Goal: Information Seeking & Learning: Learn about a topic

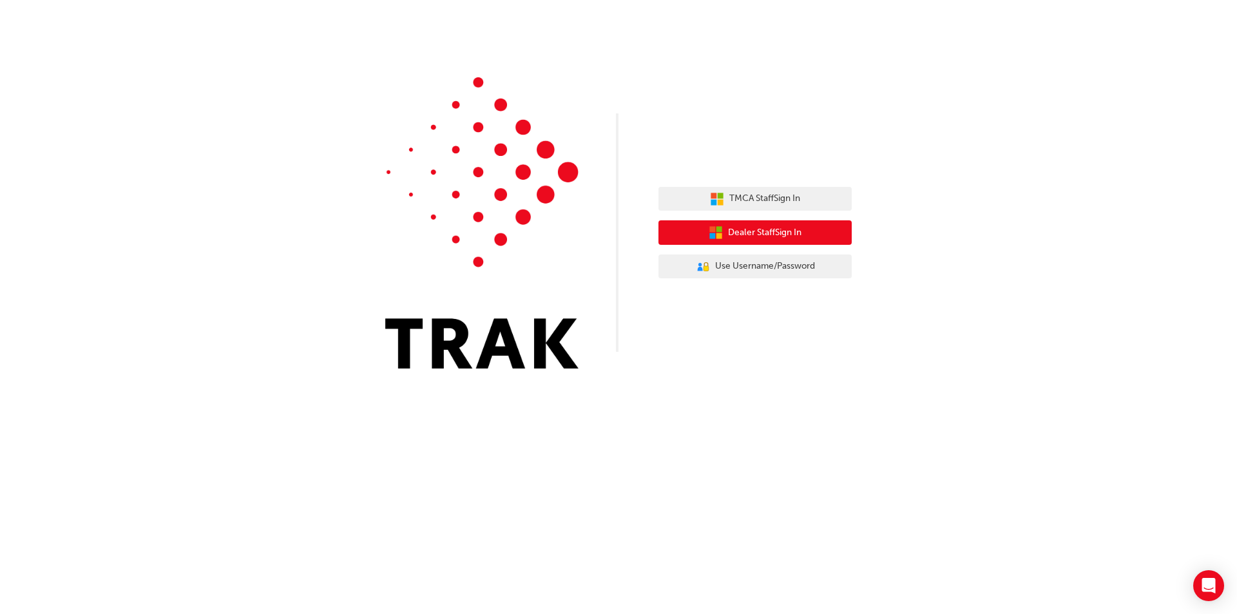
click at [811, 229] on button "Dealer Staff Sign In" at bounding box center [755, 232] width 193 height 24
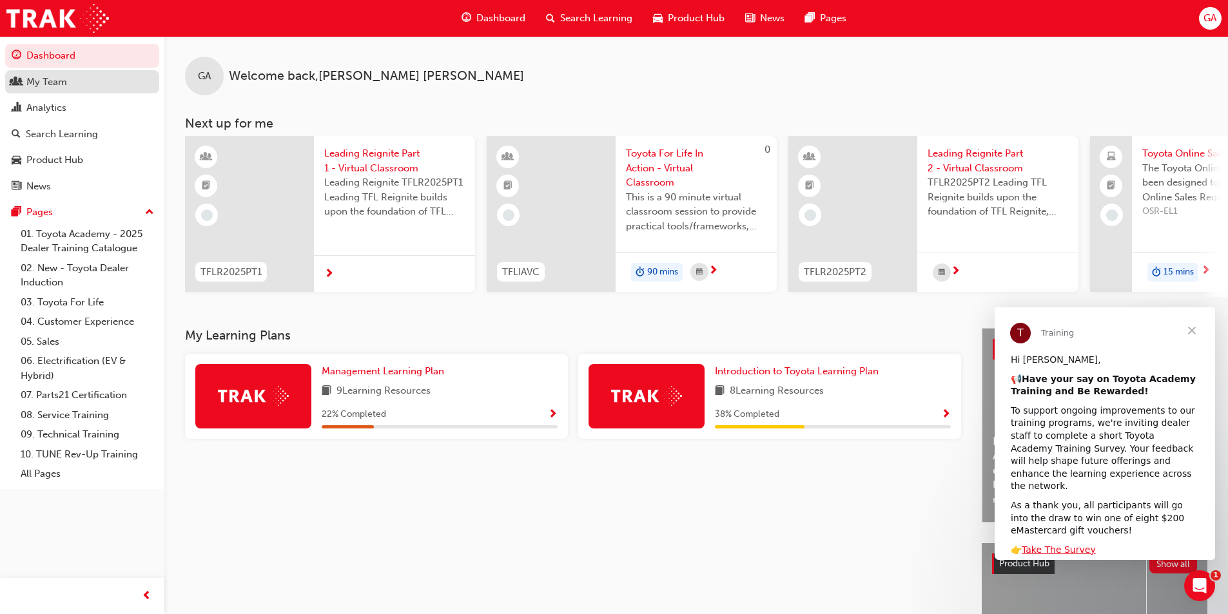
click at [43, 81] on div "My Team" at bounding box center [46, 82] width 41 height 15
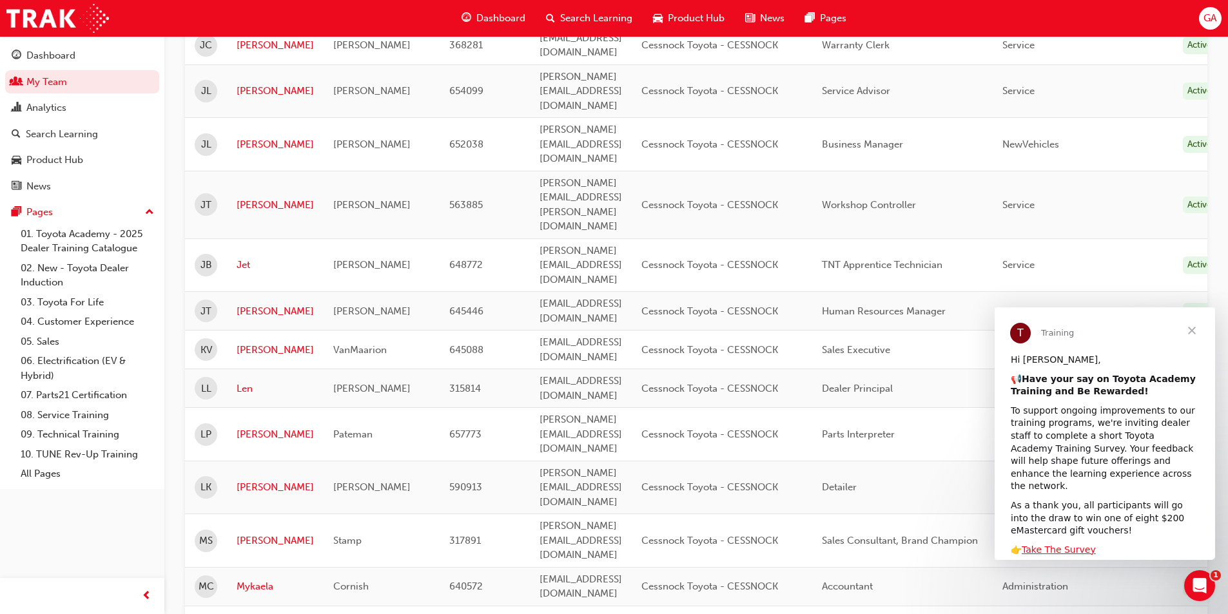
scroll to position [838, 0]
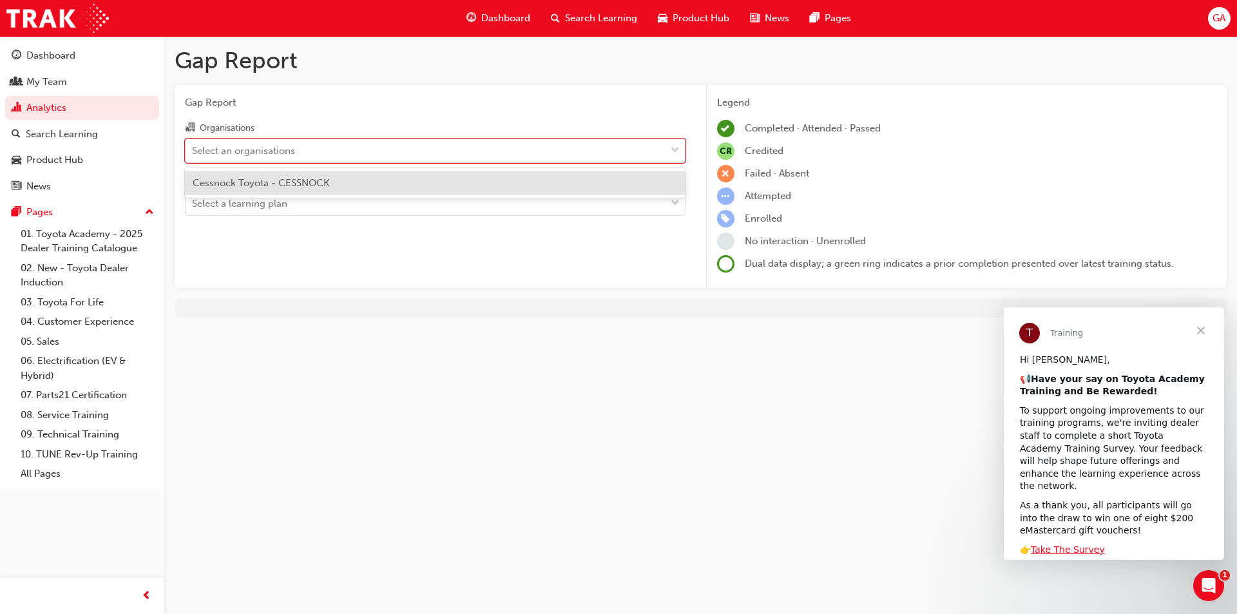
click at [391, 151] on div "Select an organisations" at bounding box center [426, 150] width 480 height 23
click at [193, 151] on input "Organisations option Cessnock Toyota - CESSNOCK focused, 1 of 1. 1 result avail…" at bounding box center [192, 149] width 1 height 11
click at [300, 186] on span "Cessnock Toyota - CESSNOCK" at bounding box center [261, 183] width 137 height 12
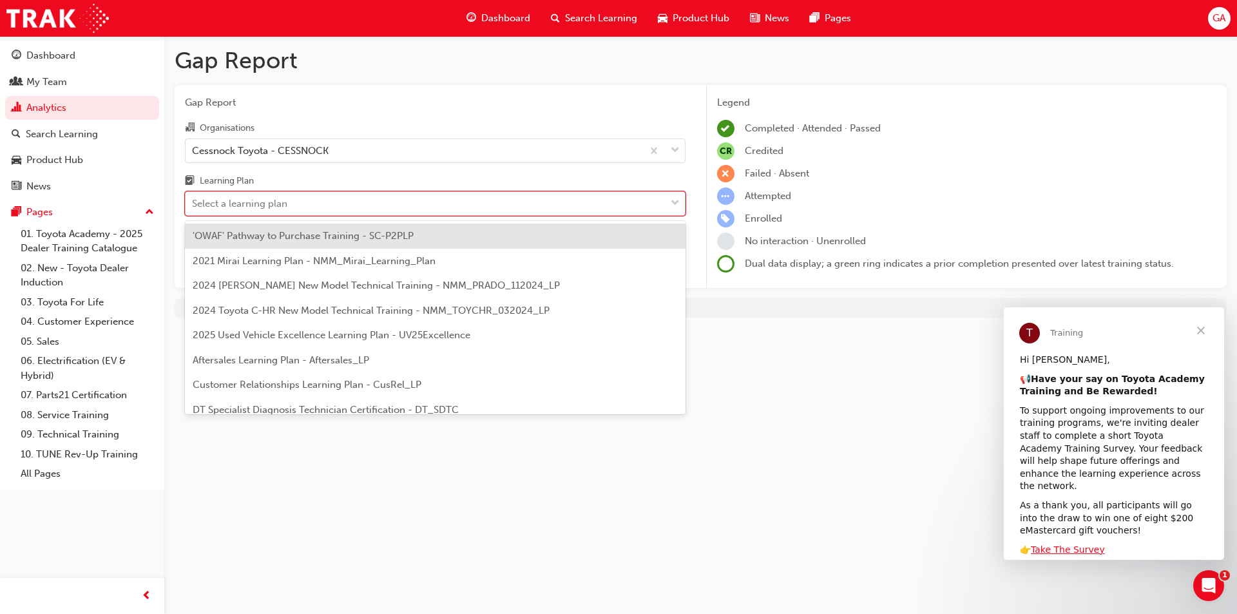
click at [278, 204] on div "Select a learning plan" at bounding box center [239, 204] width 95 height 15
click at [193, 204] on input "Learning Plan option 'OWAF' Pathway to Purchase Training - SC-P2PLP focused, 1 …" at bounding box center [192, 203] width 1 height 11
click at [327, 234] on span "'OWAF' Pathway to Purchase Training - SC-P2PLP" at bounding box center [303, 236] width 221 height 12
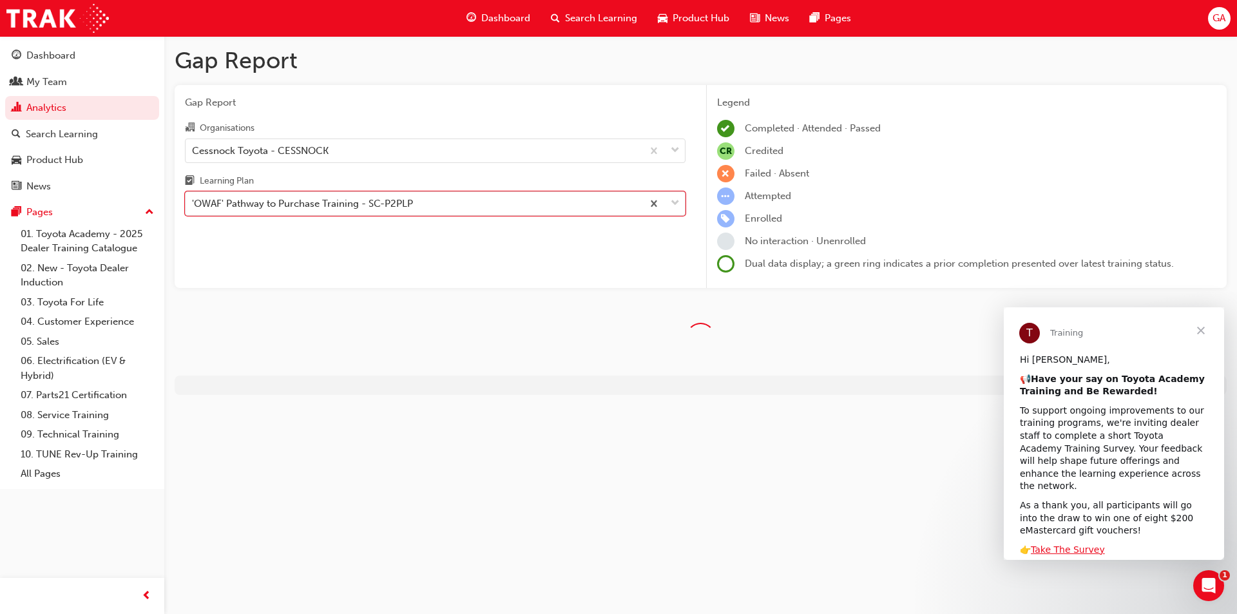
click at [1203, 327] on span "Close" at bounding box center [1201, 330] width 46 height 46
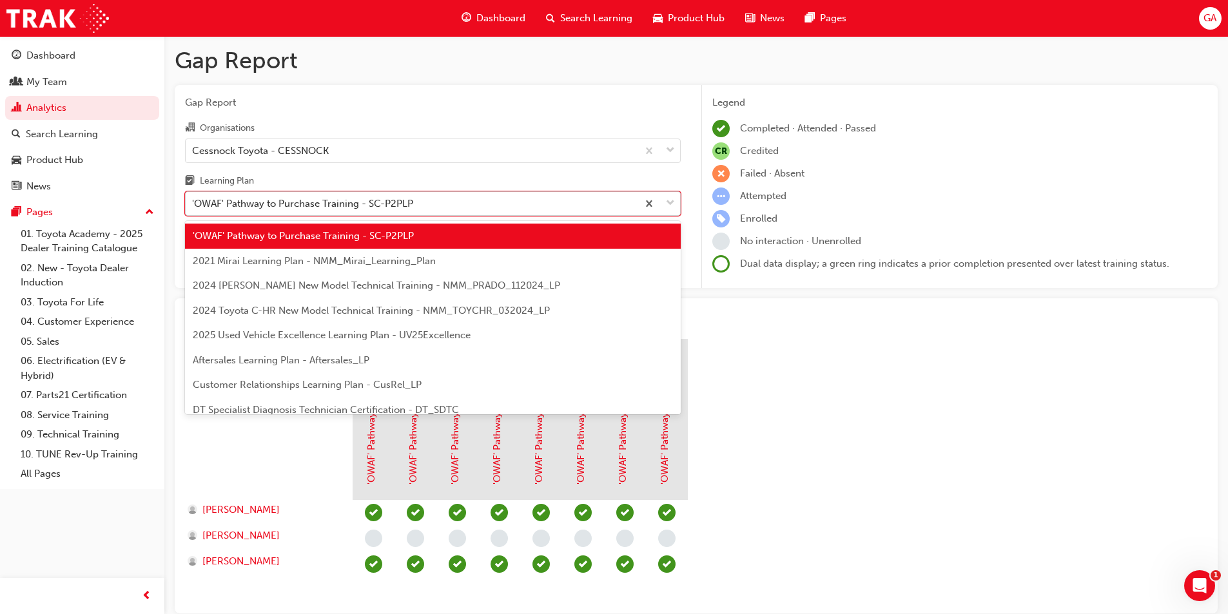
click at [462, 206] on div "'OWAF' Pathway to Purchase Training - SC-P2PLP" at bounding box center [412, 204] width 452 height 23
click at [193, 206] on input "Learning Plan option 'OWAF' Pathway to Purchase Training - SC-P2PLP, selected. …" at bounding box center [192, 203] width 1 height 11
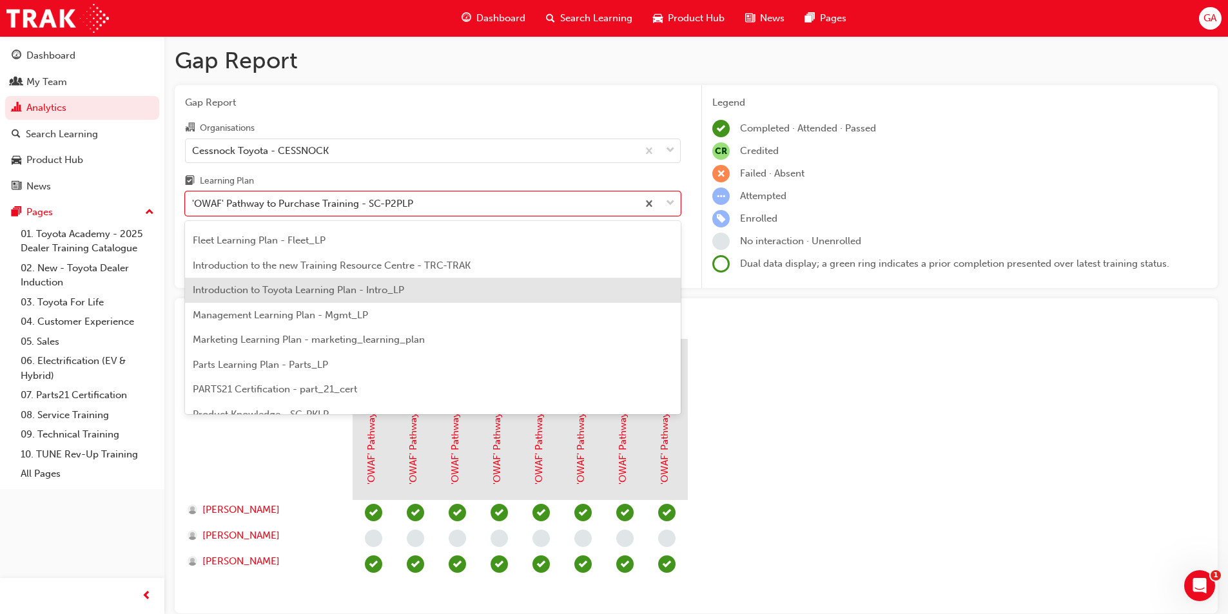
scroll to position [258, 0]
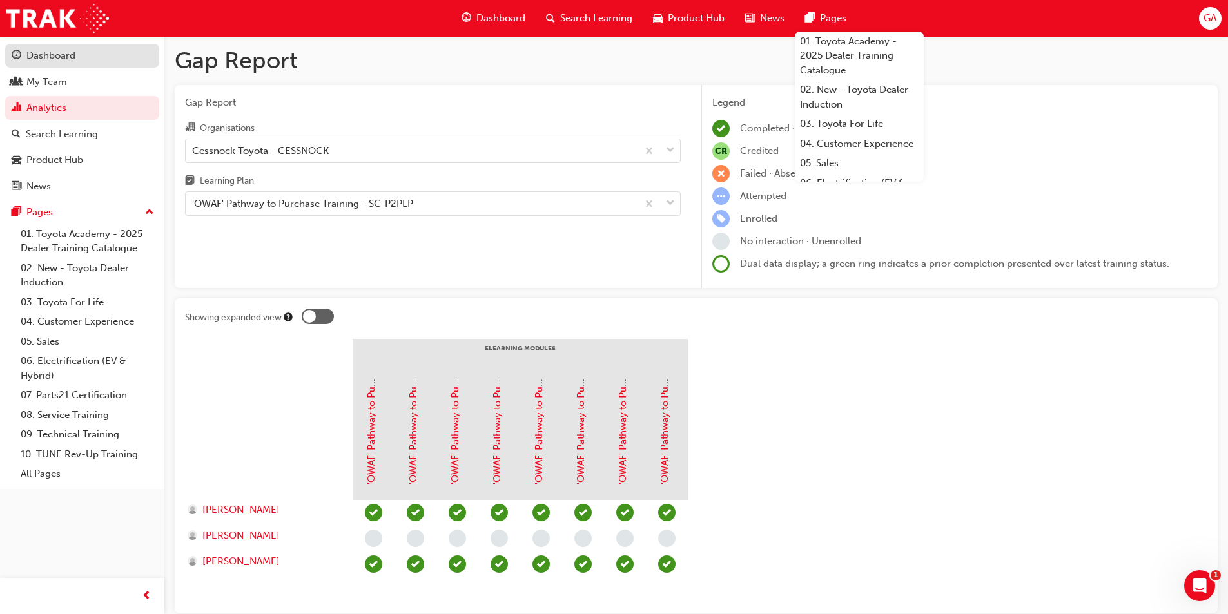
click at [59, 55] on div "Dashboard" at bounding box center [50, 55] width 49 height 15
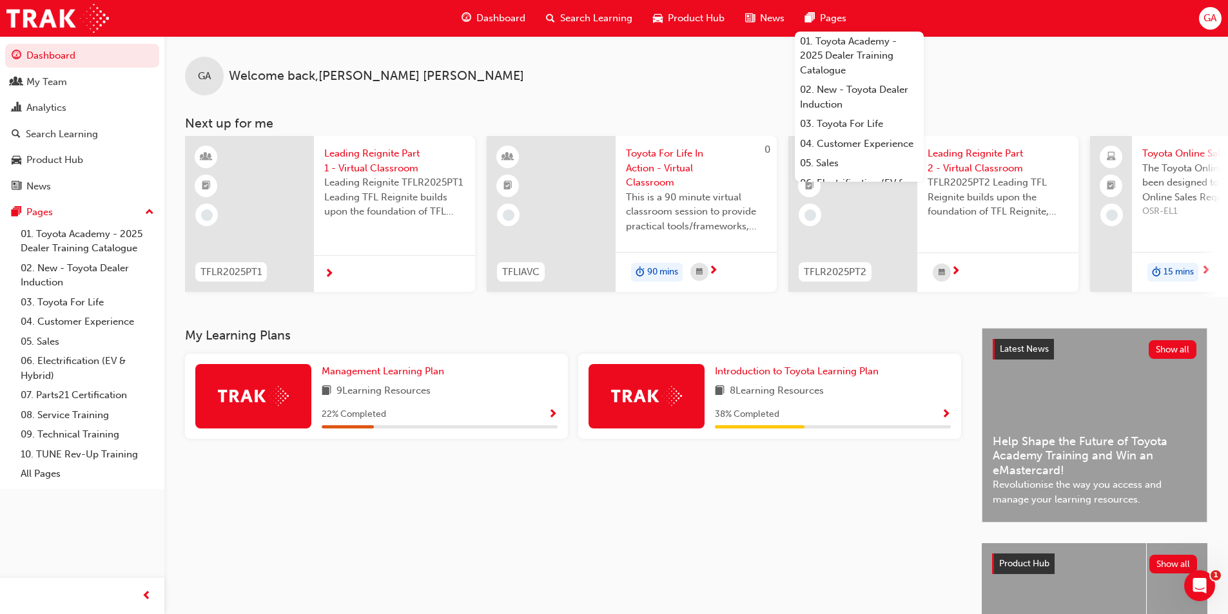
click at [570, 17] on span "Search Learning" at bounding box center [596, 18] width 72 height 15
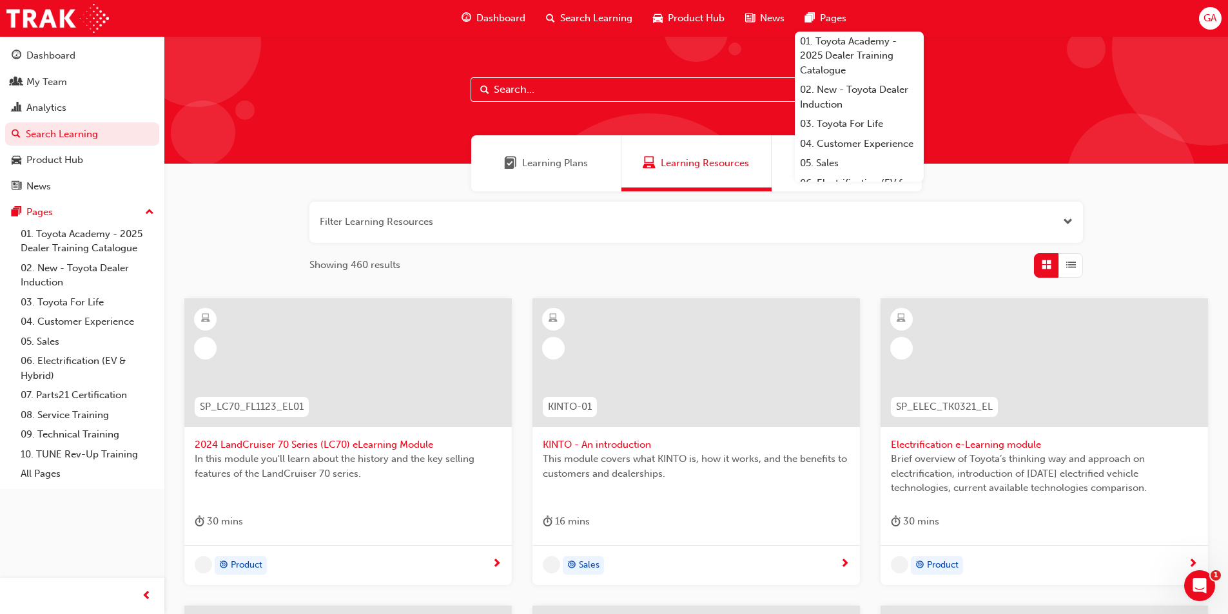
paste input "Leading Reignite Part 2 - Virtual Classroom (TFLR2025PT2)"
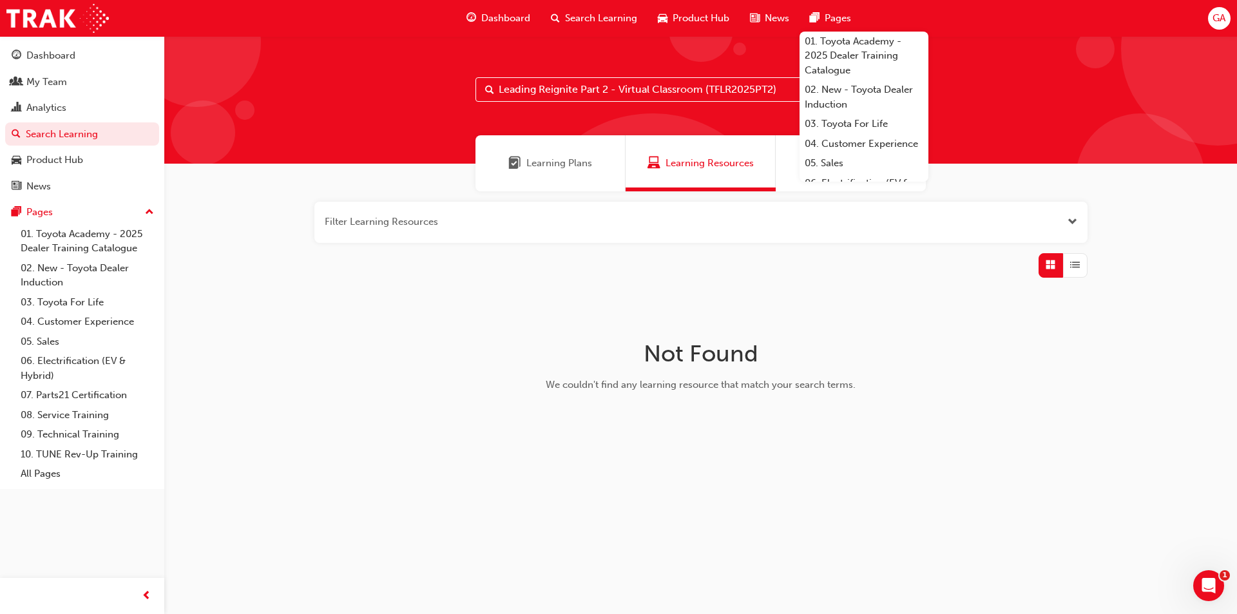
click at [705, 84] on input "Leading Reignite Part 2 - Virtual Classroom (TFLR2025PT2)" at bounding box center [701, 89] width 451 height 24
drag, startPoint x: 704, startPoint y: 90, endPoint x: 493, endPoint y: 99, distance: 210.9
click at [493, 99] on div "Leading Reignite Part 2 - Virtual Classroom (TFLR2025PT2)" at bounding box center [701, 89] width 451 height 24
click at [506, 91] on input "(TFLR2025PT2)" at bounding box center [701, 89] width 451 height 24
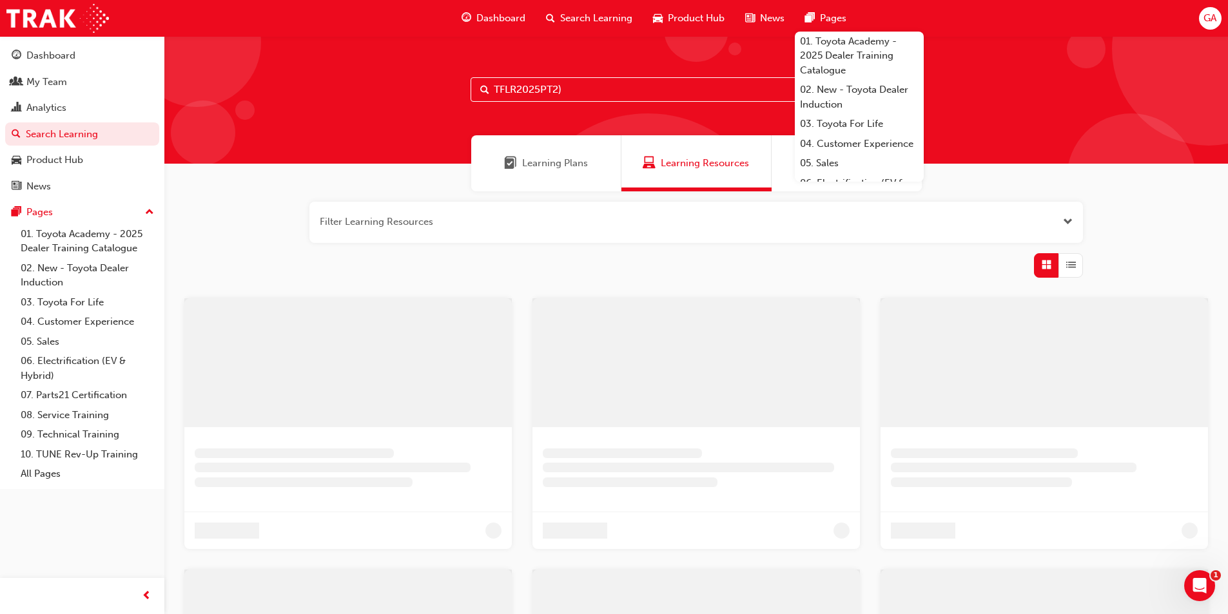
click at [572, 92] on input "TFLR2025PT2)" at bounding box center [695, 89] width 451 height 24
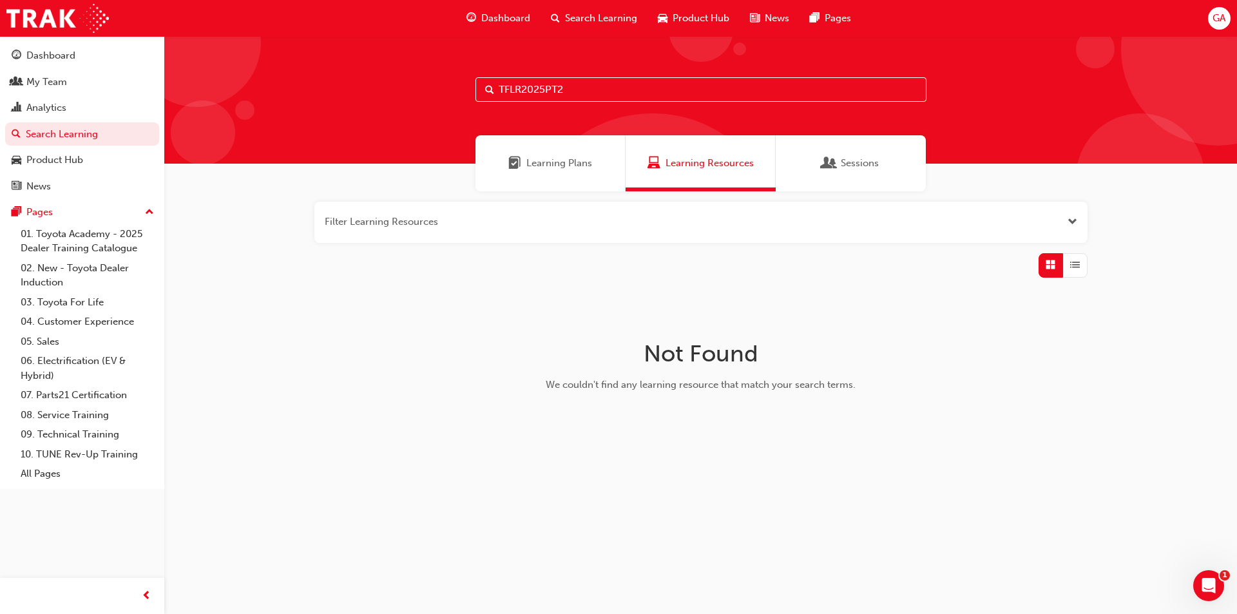
click at [574, 159] on span "Learning Plans" at bounding box center [560, 163] width 66 height 15
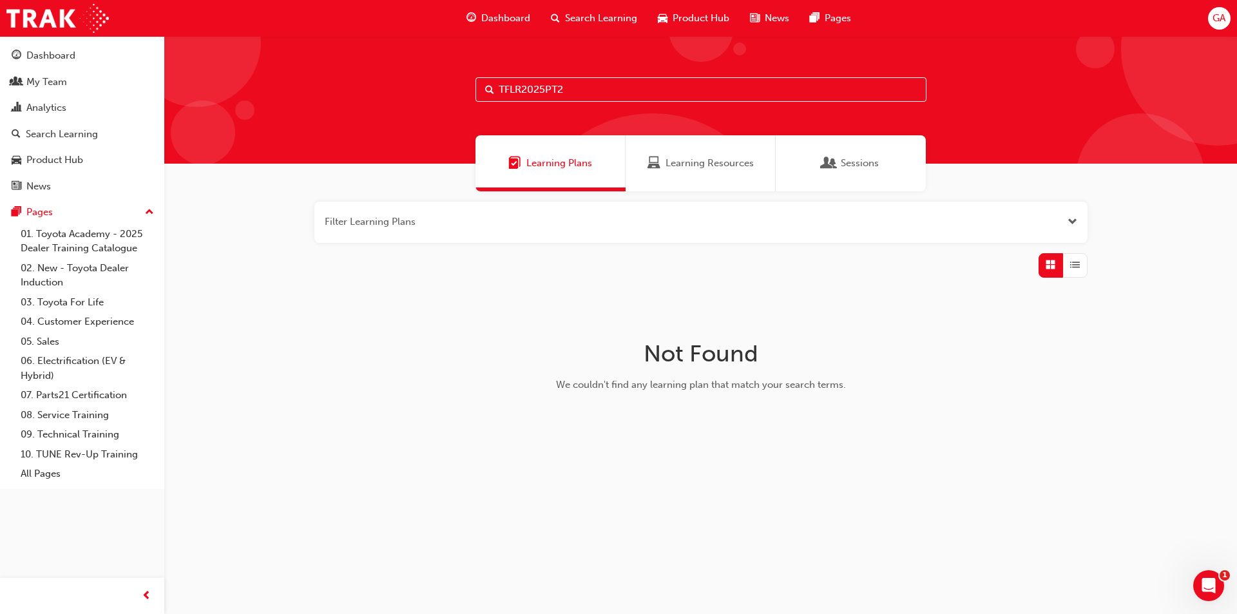
drag, startPoint x: 590, startPoint y: 88, endPoint x: 527, endPoint y: 90, distance: 62.5
click at [527, 90] on input "TFLR2025PT2" at bounding box center [701, 89] width 451 height 24
type input "TFLR"
click at [52, 78] on div "My Team" at bounding box center [46, 82] width 41 height 15
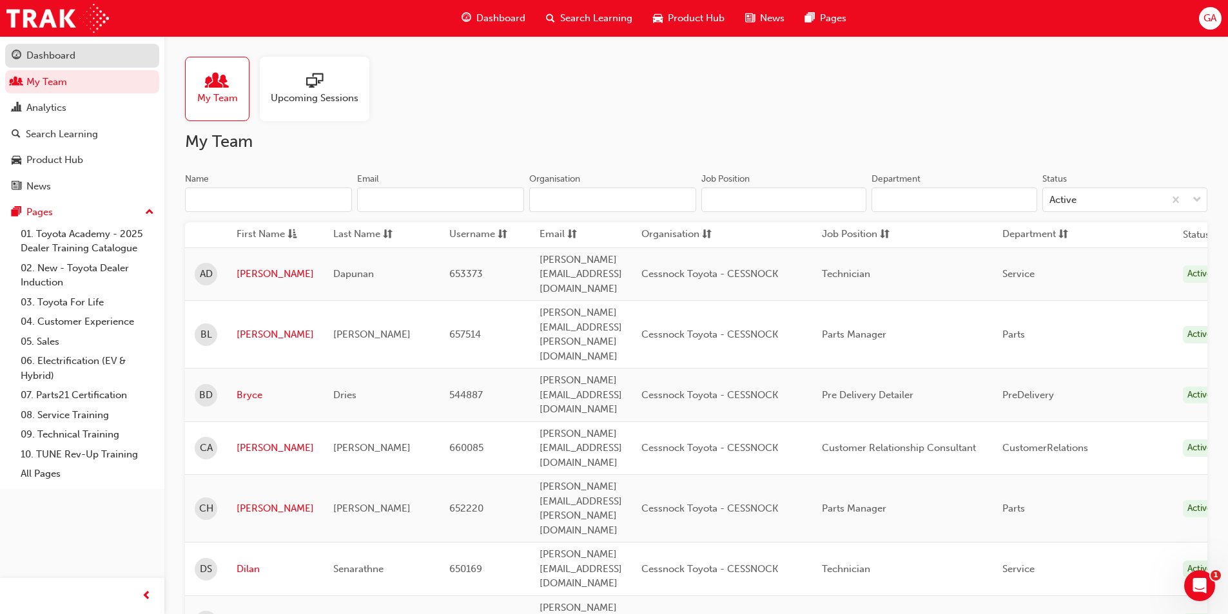
click at [72, 55] on div "Dashboard" at bounding box center [50, 55] width 49 height 15
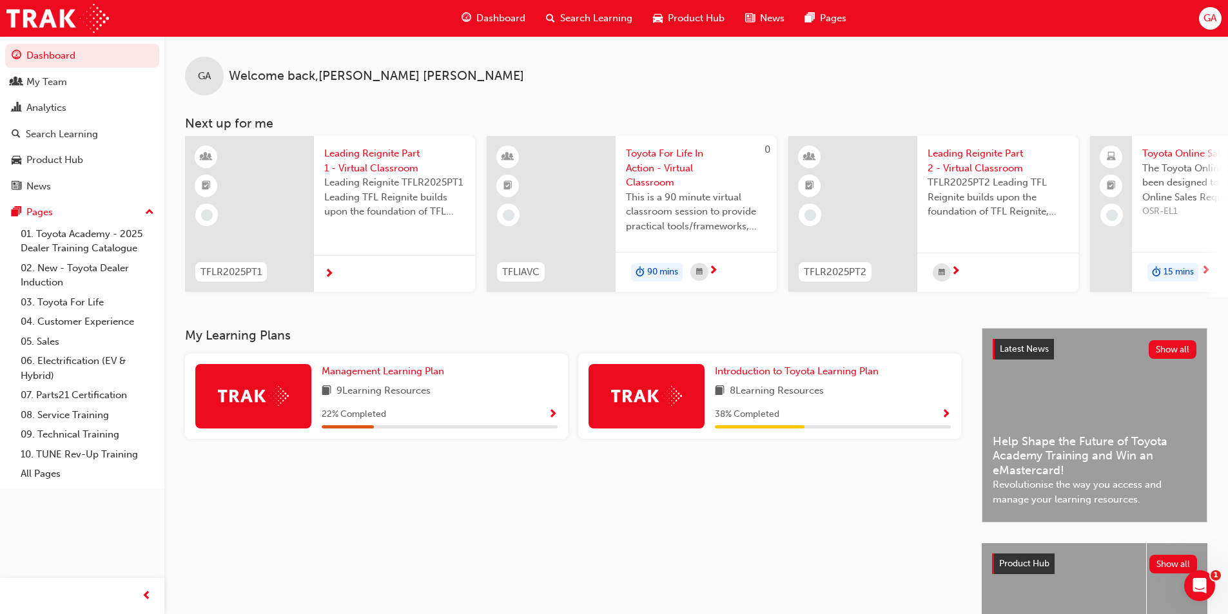
click at [577, 15] on span "Search Learning" at bounding box center [596, 18] width 72 height 15
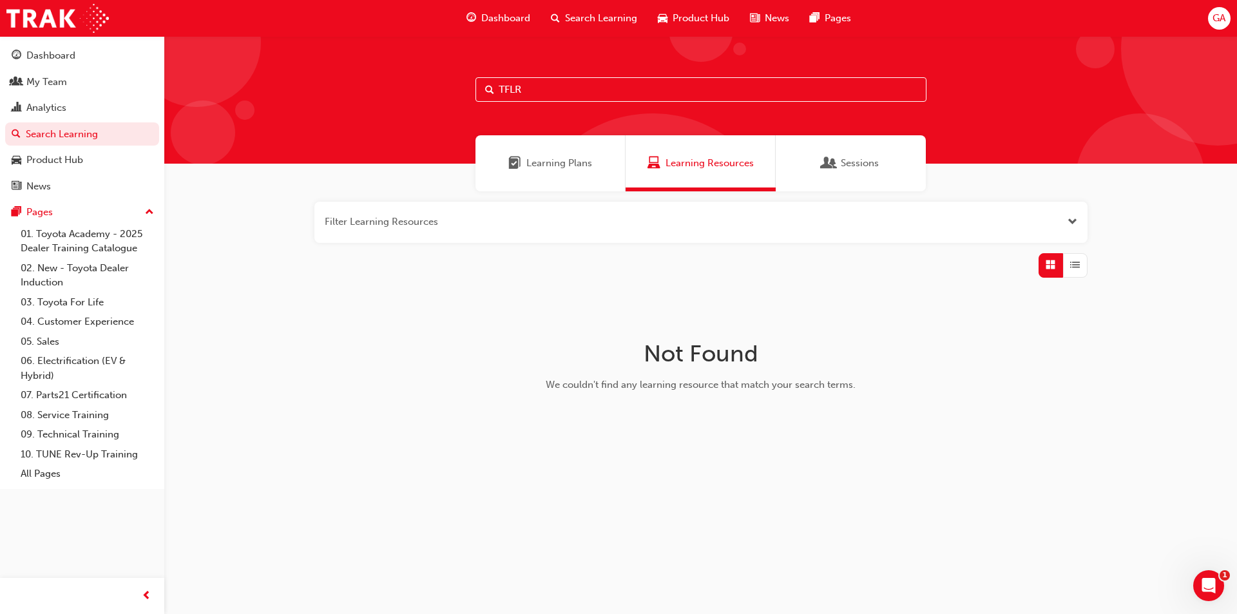
click at [546, 86] on input "TFLR" at bounding box center [701, 89] width 451 height 24
type input "TFL"
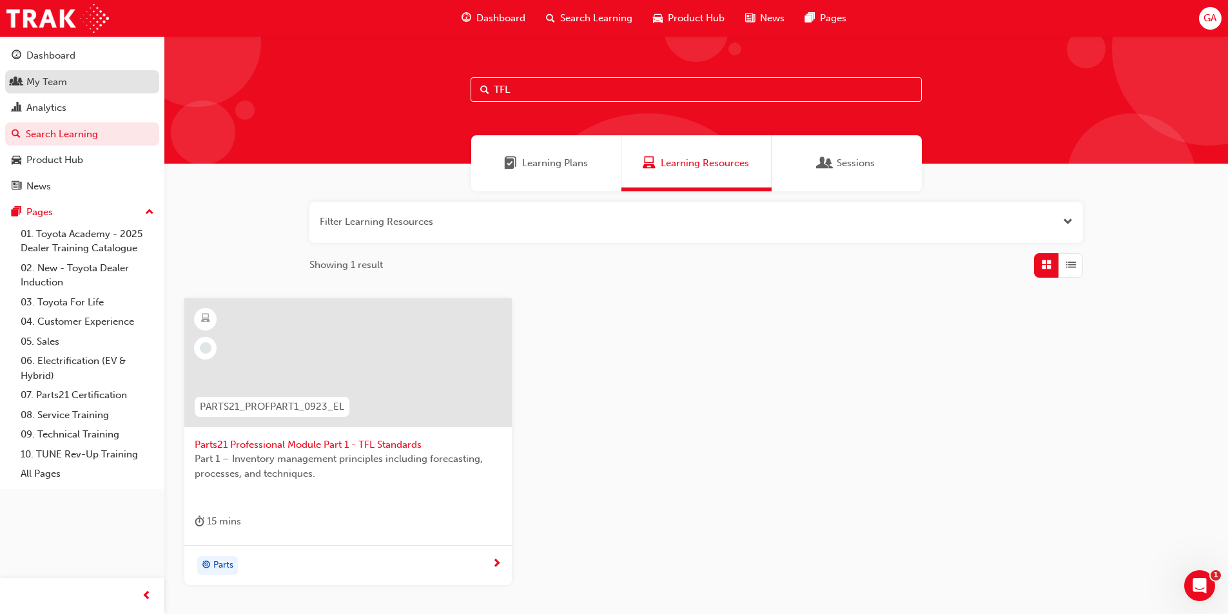
click at [64, 78] on div "My Team" at bounding box center [46, 82] width 41 height 15
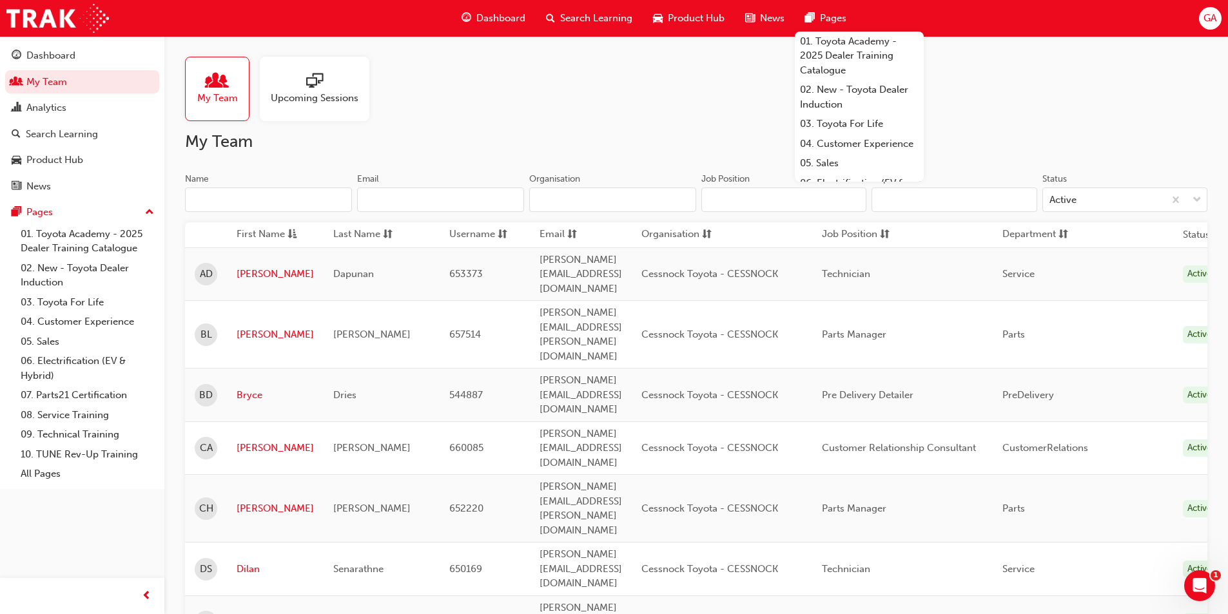
click at [322, 89] on span "sessionType_ONLINE_URL-icon" at bounding box center [314, 82] width 17 height 18
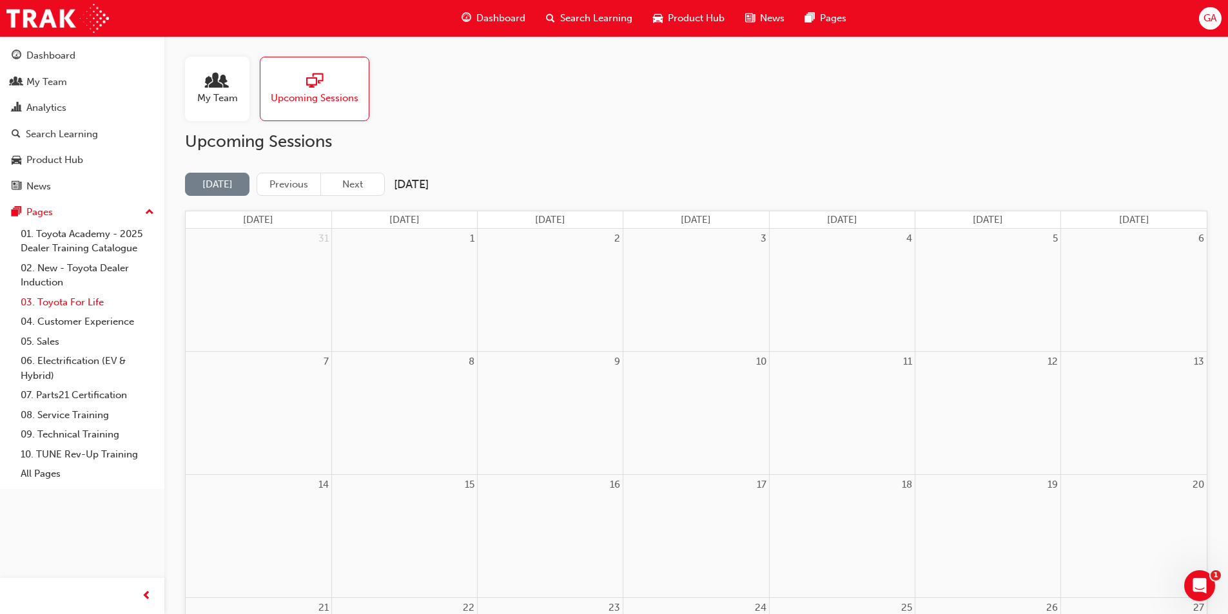
click at [51, 304] on link "03. Toyota For Life" at bounding box center [87, 303] width 144 height 20
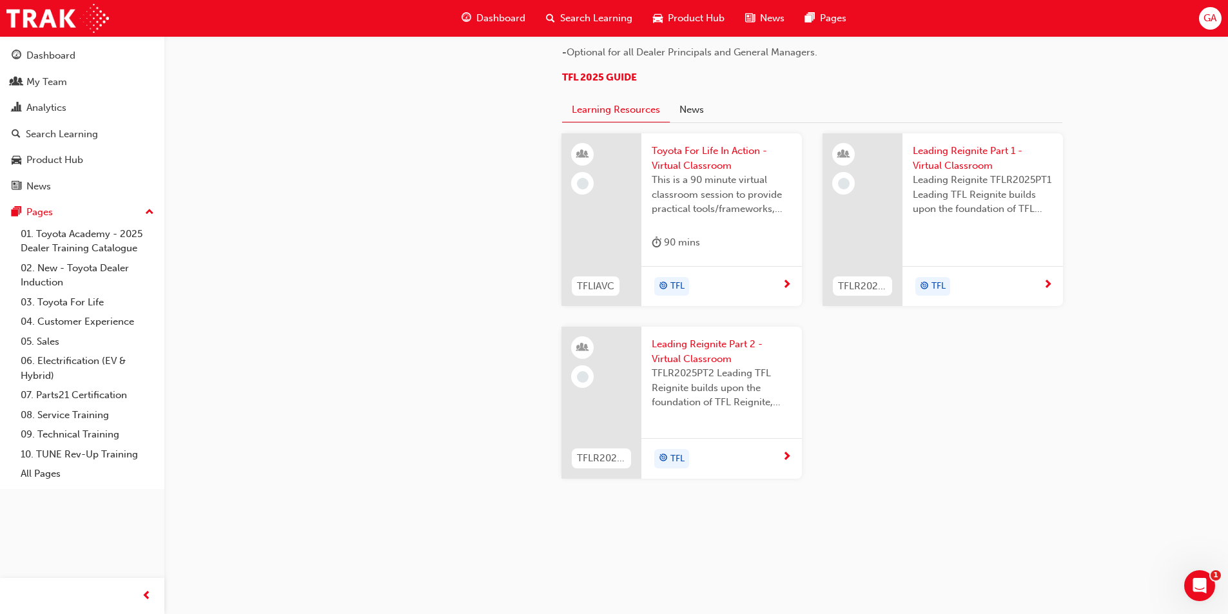
scroll to position [1224, 0]
click at [697, 366] on span "Leading Reignite Part 2 - Virtual Classroom" at bounding box center [722, 351] width 140 height 29
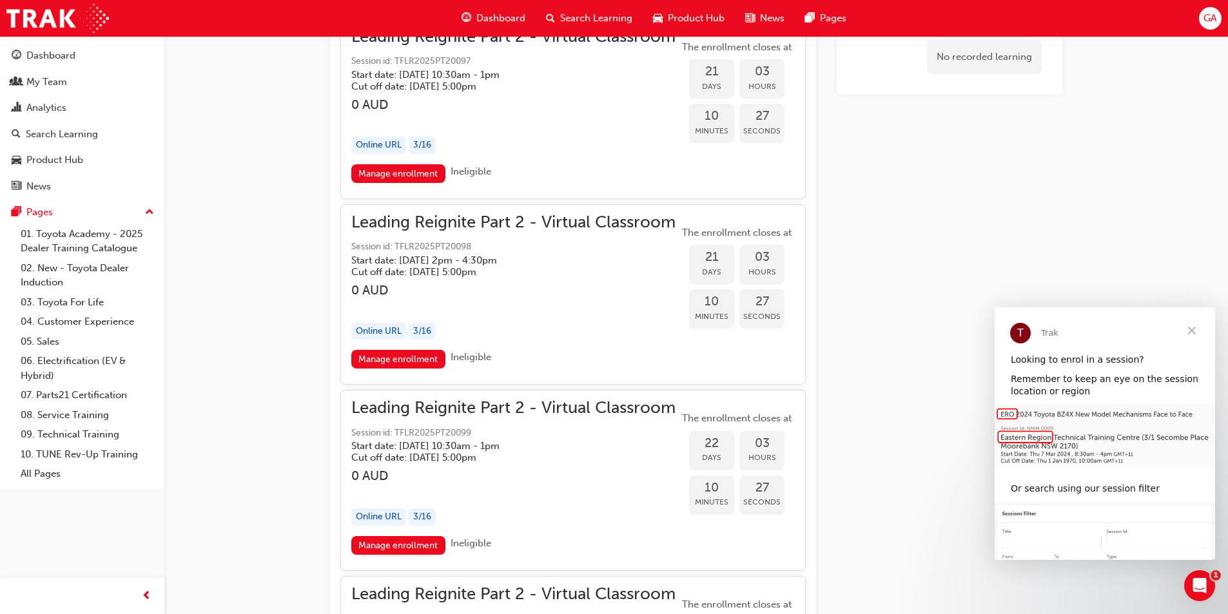
scroll to position [4918, 0]
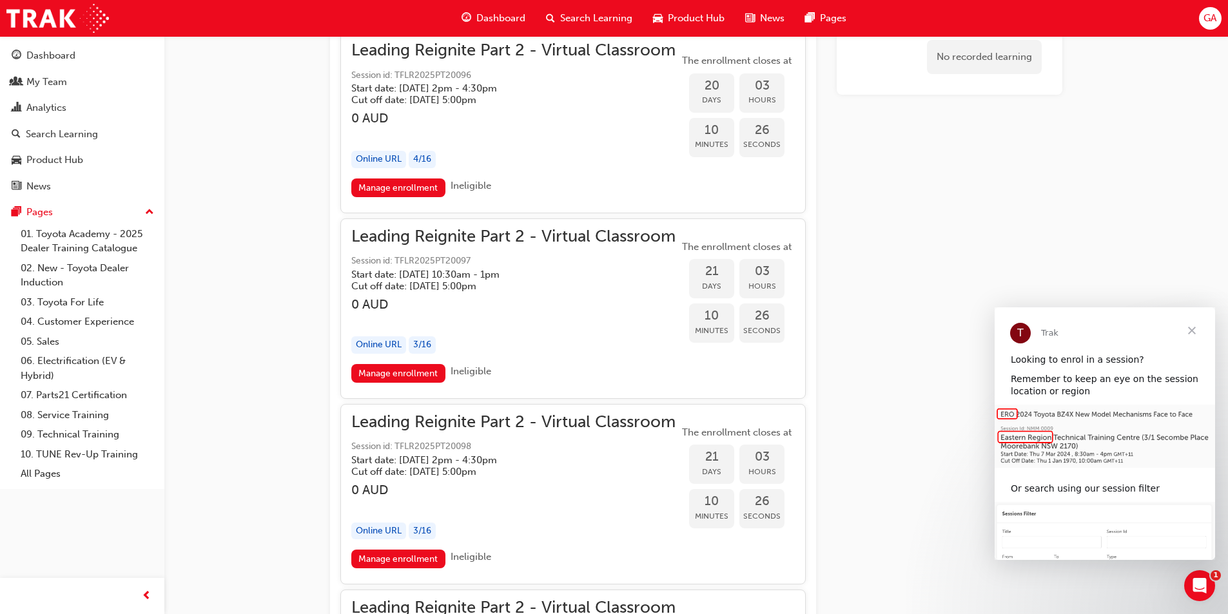
click at [1186, 331] on span "Close" at bounding box center [1191, 330] width 46 height 46
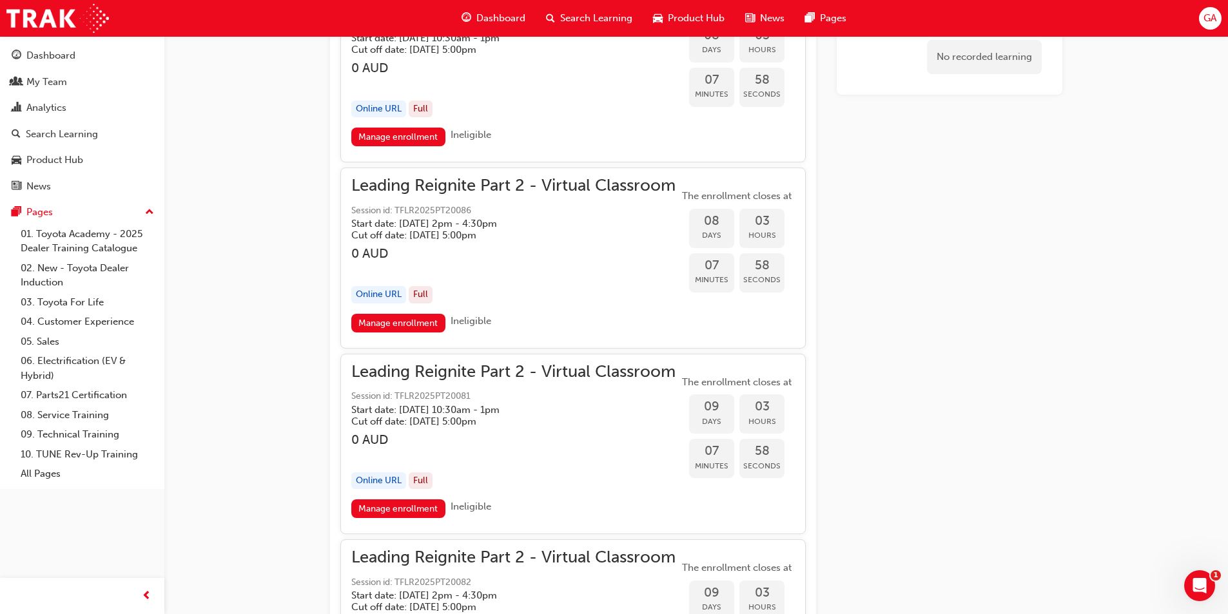
scroll to position [2836, 0]
